Goal: Register for event/course

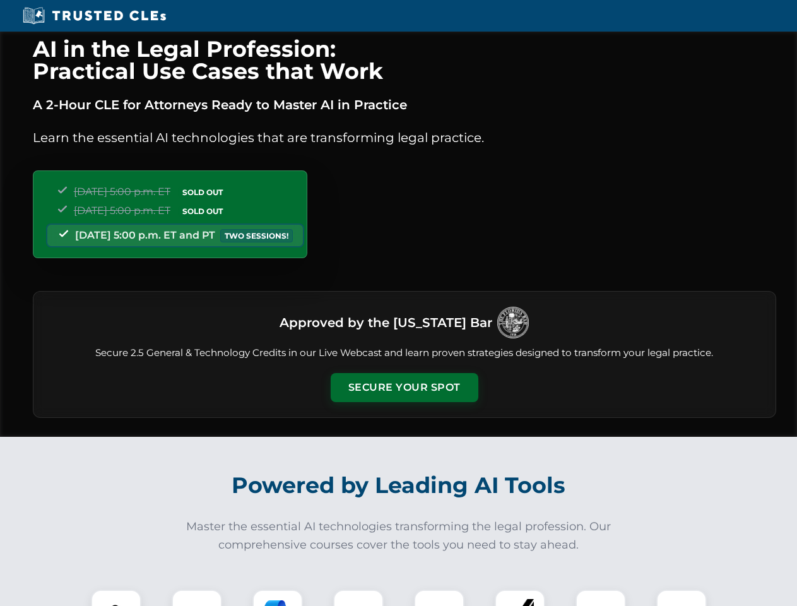
click at [404, 387] on button "Secure Your Spot" at bounding box center [405, 387] width 148 height 29
click at [116, 598] on img at bounding box center [116, 614] width 37 height 37
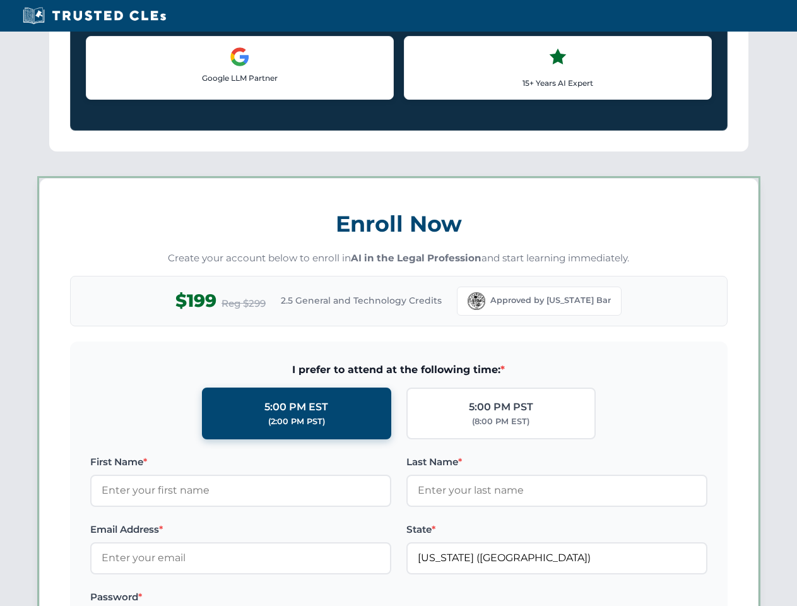
click at [278, 598] on label "Password *" at bounding box center [240, 596] width 301 height 15
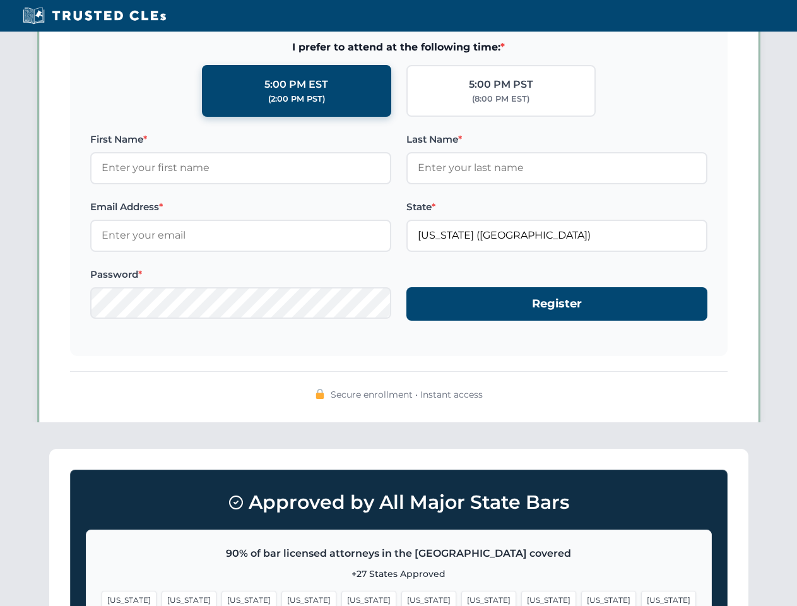
click at [581, 598] on span "[US_STATE]" at bounding box center [608, 600] width 55 height 18
